Goal: Task Accomplishment & Management: Manage account settings

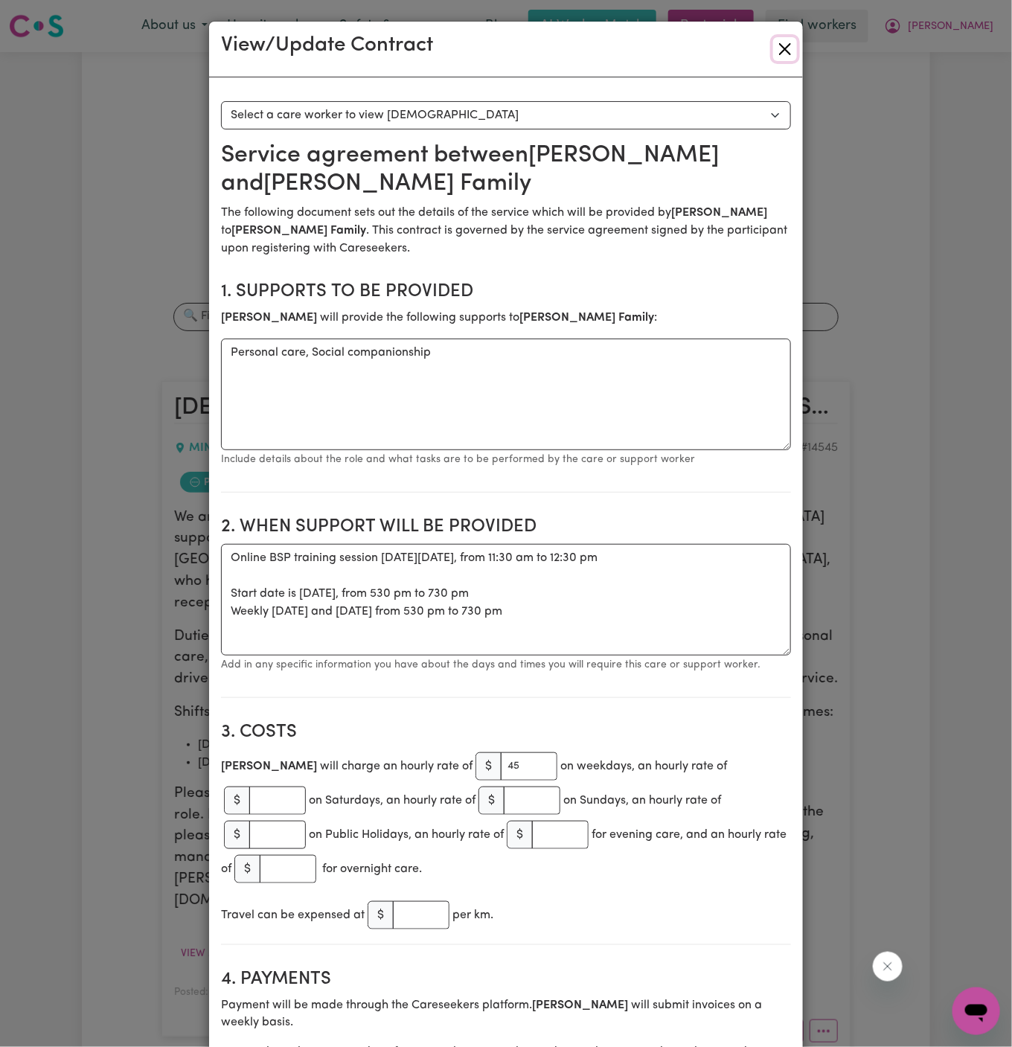
click at [781, 45] on button "Close" at bounding box center [785, 49] width 24 height 24
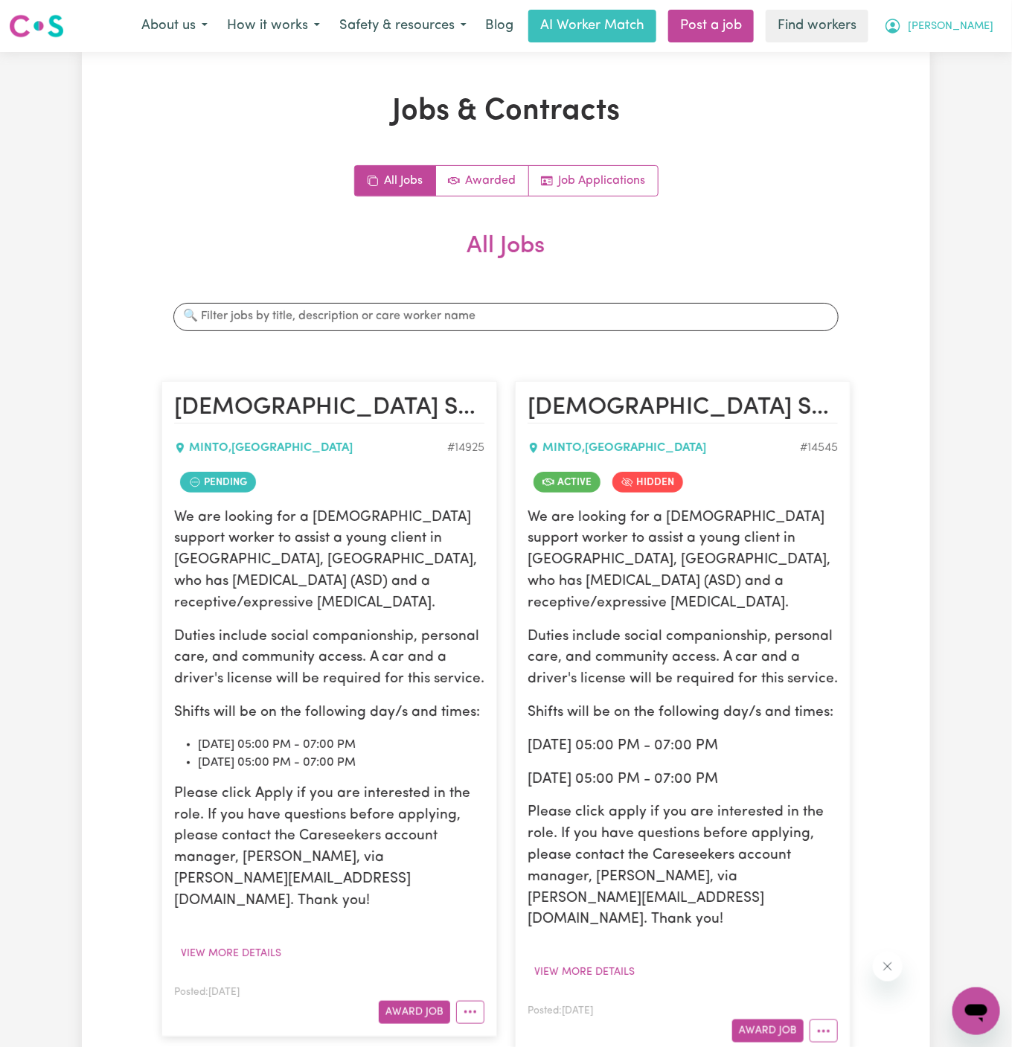
click at [978, 27] on span "[PERSON_NAME]" at bounding box center [950, 27] width 86 height 16
click at [472, 1004] on icon "More options" at bounding box center [470, 1011] width 15 height 15
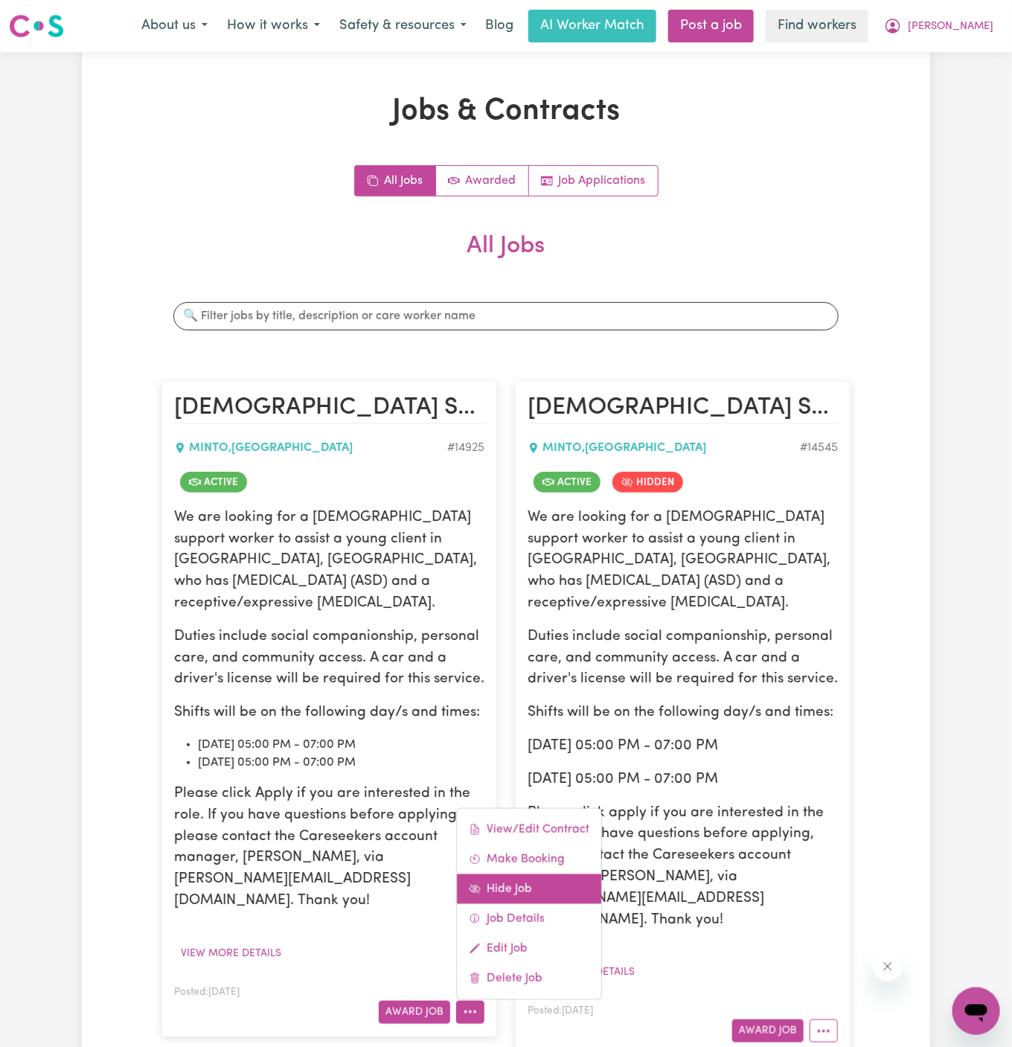
click at [534, 873] on link "Hide Job" at bounding box center [529, 888] width 144 height 30
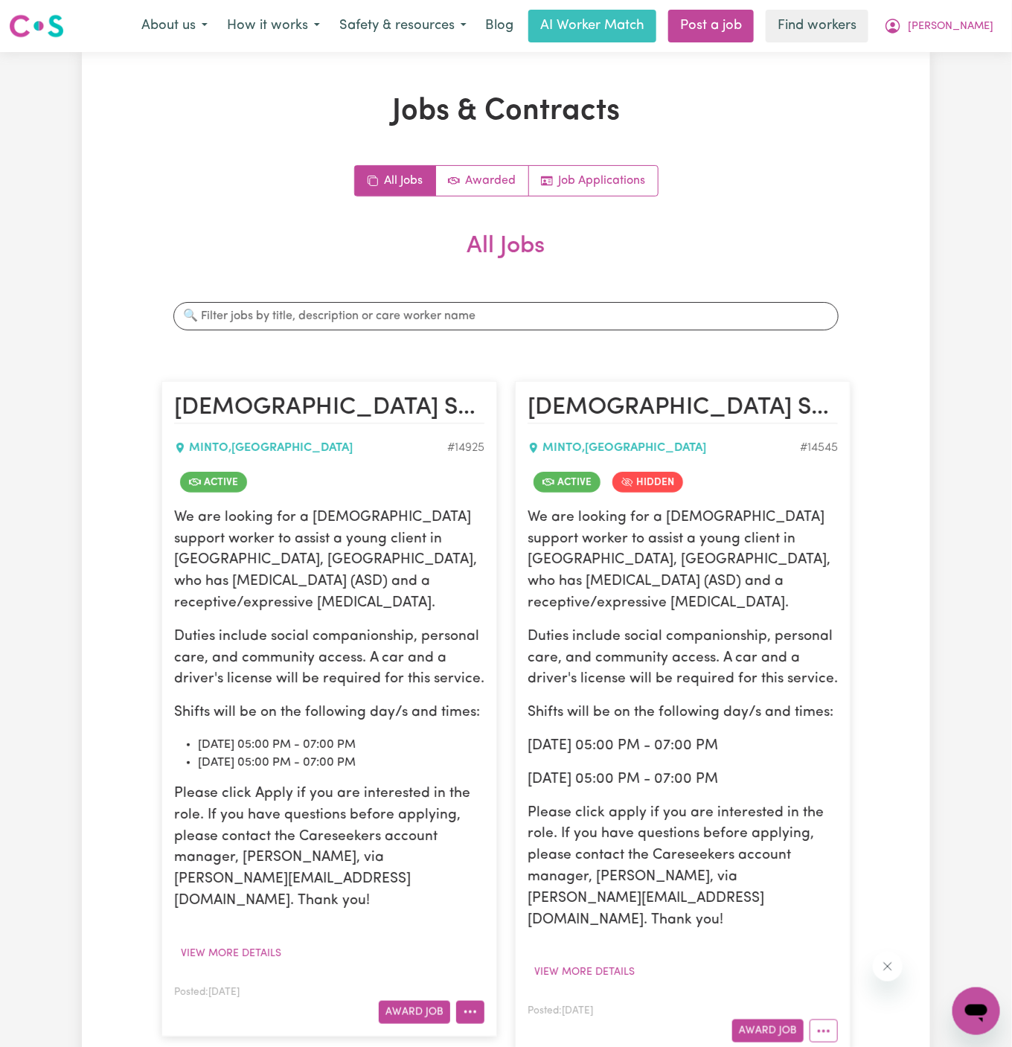
click at [476, 1000] on button "More options" at bounding box center [470, 1011] width 28 height 23
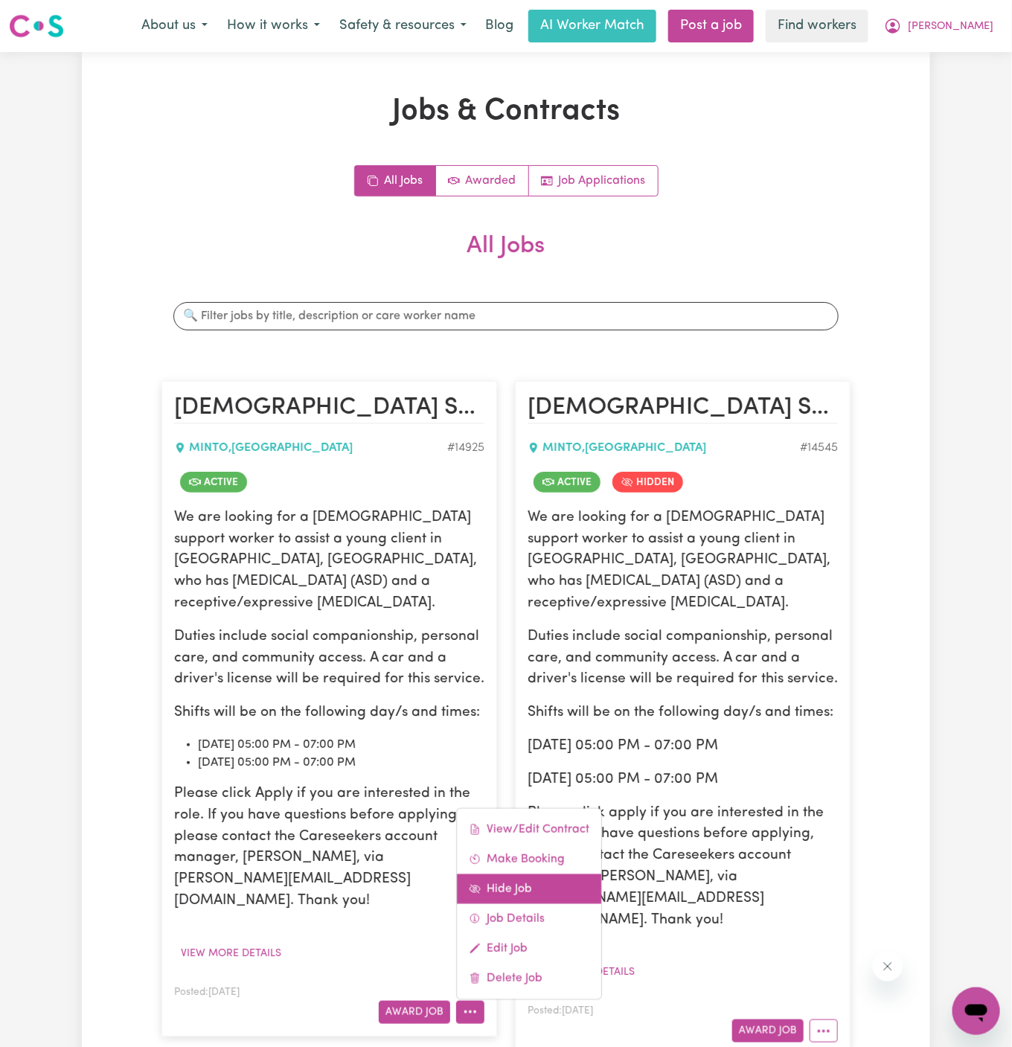
click at [530, 873] on link "Hide Job" at bounding box center [529, 888] width 144 height 30
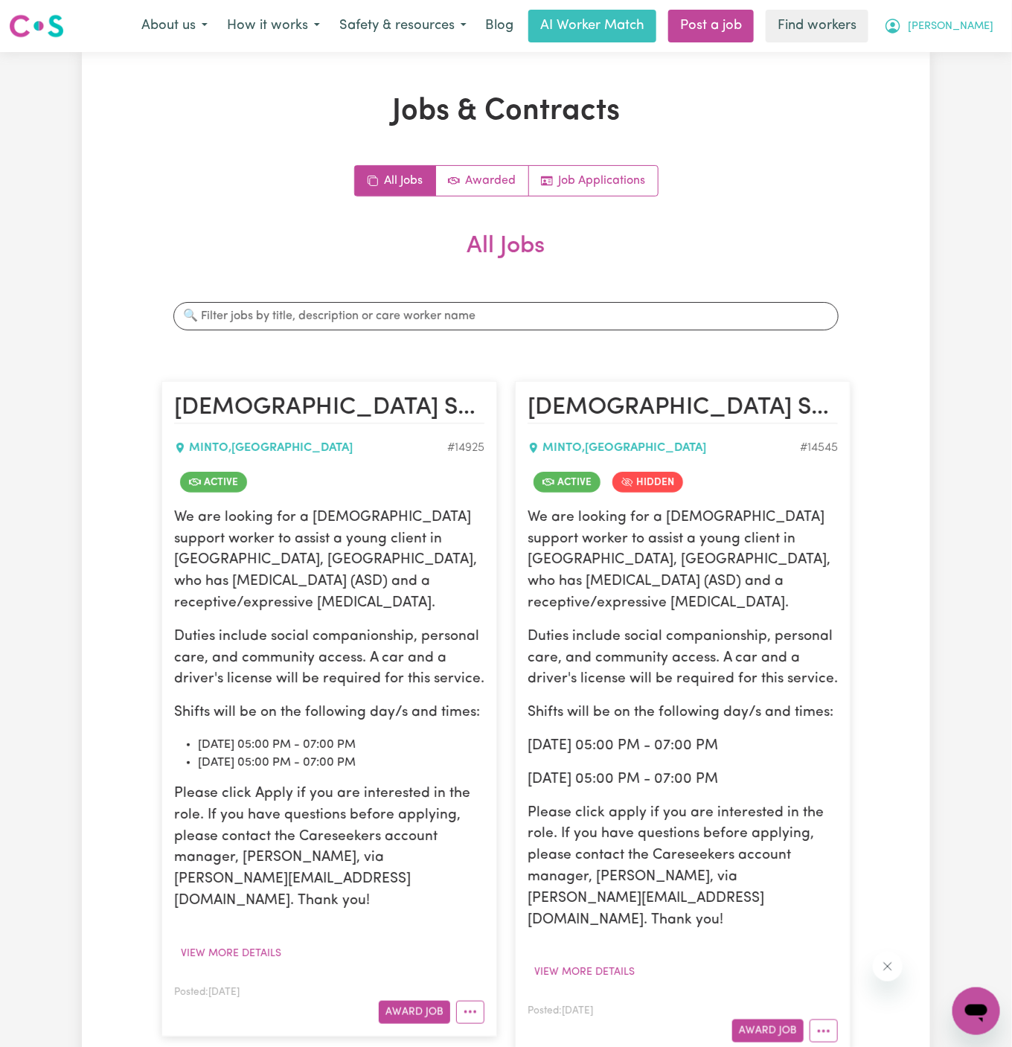
click at [974, 12] on button "[PERSON_NAME]" at bounding box center [938, 25] width 129 height 31
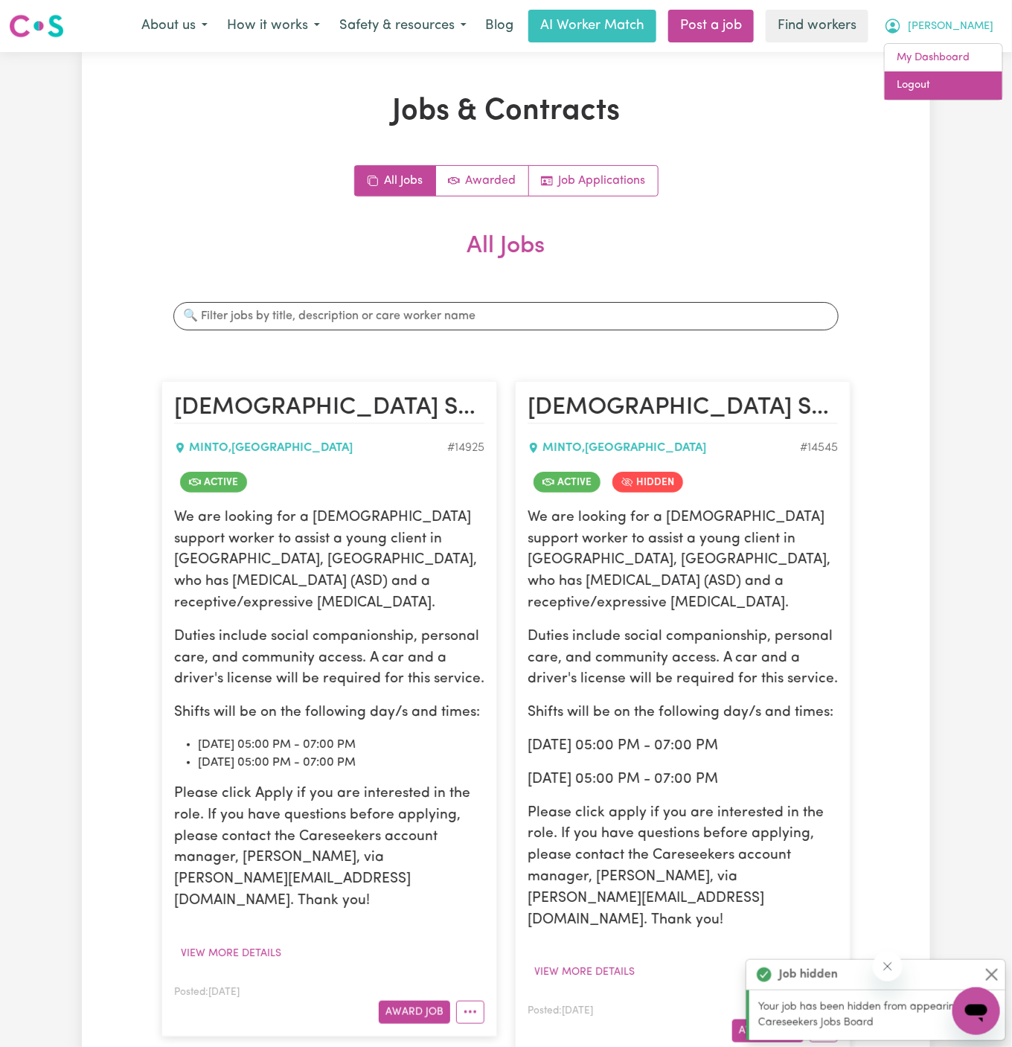
click at [956, 83] on link "Logout" at bounding box center [943, 85] width 118 height 28
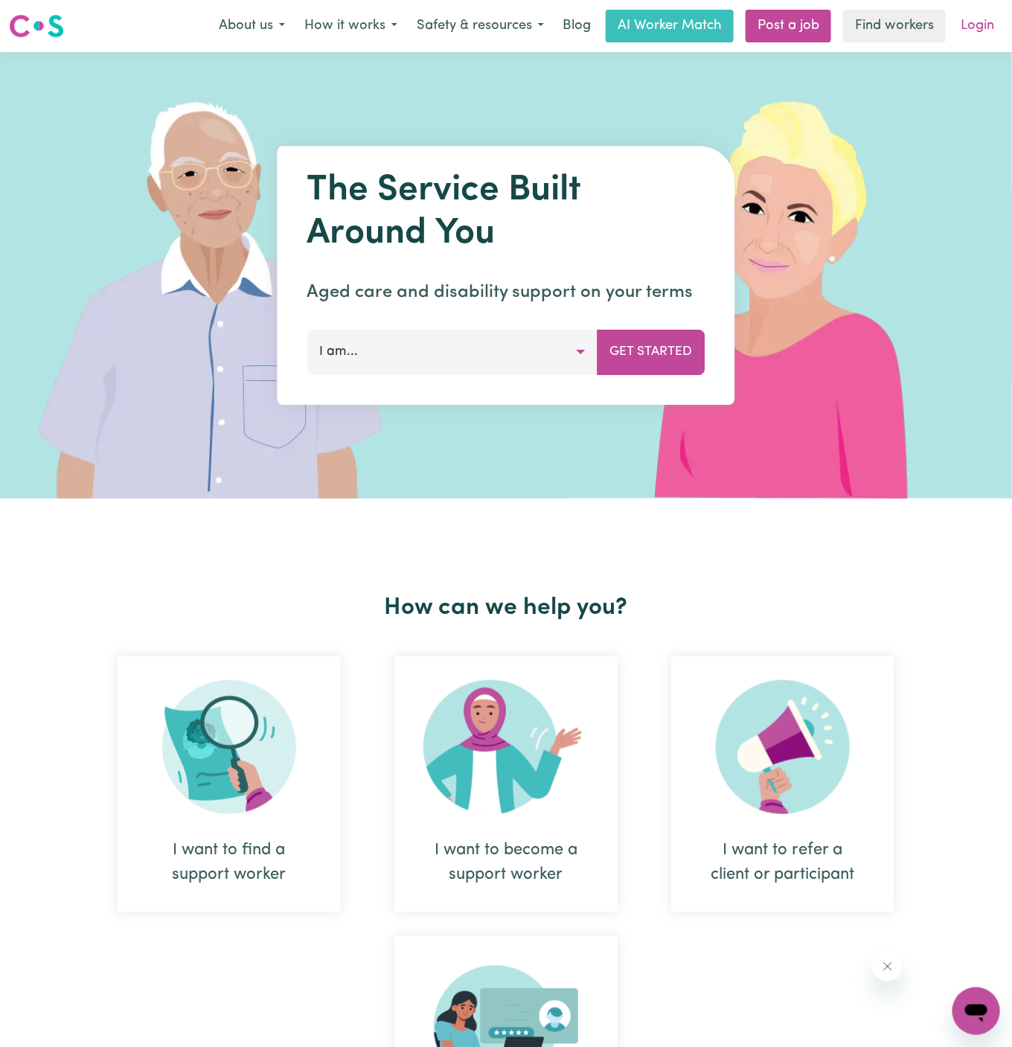
click at [980, 30] on link "Login" at bounding box center [976, 26] width 51 height 33
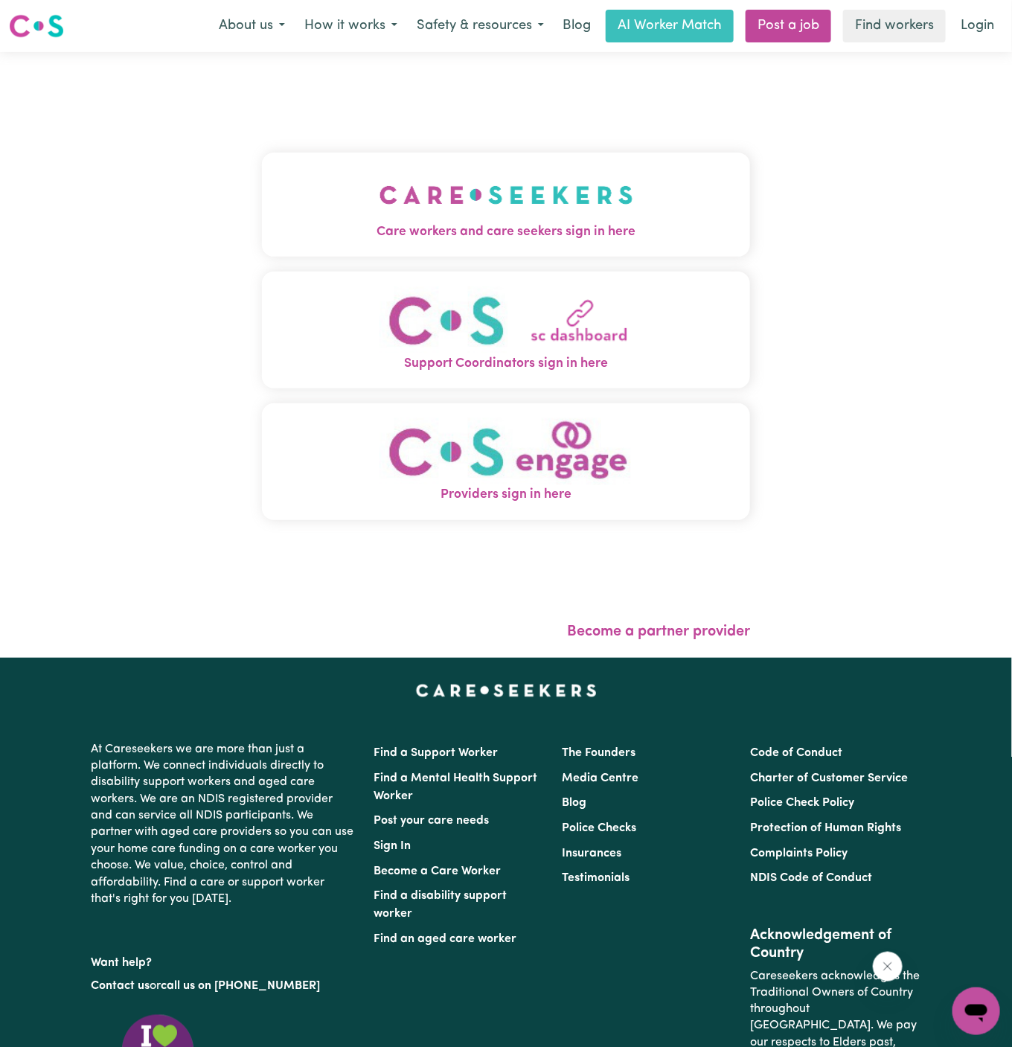
click at [489, 159] on button "Care workers and care seekers sign in here" at bounding box center [506, 204] width 488 height 104
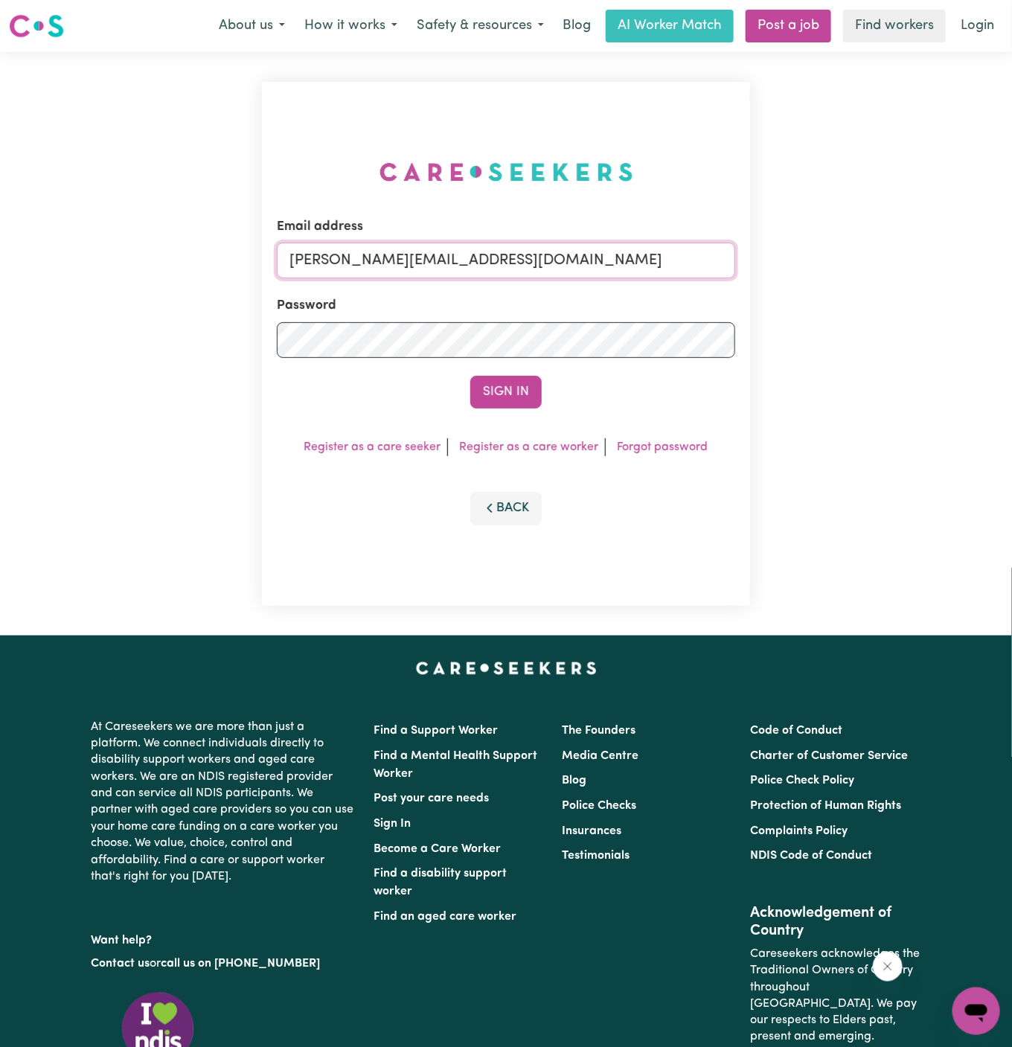
click at [361, 269] on input "[PERSON_NAME][EMAIL_ADDRESS][DOMAIN_NAME]" at bounding box center [506, 260] width 458 height 36
drag, startPoint x: 363, startPoint y: 260, endPoint x: 855, endPoint y: 303, distance: 493.6
click at [855, 303] on div "Email address [EMAIL_ADDRESS][DOMAIN_NAME] Password Sign In Register as a care …" at bounding box center [506, 343] width 1012 height 583
type input "[EMAIL_ADDRESS][PERSON_NAME][DOMAIN_NAME]"
click at [470, 376] on button "Sign In" at bounding box center [505, 392] width 71 height 33
